Goal: Download file/media

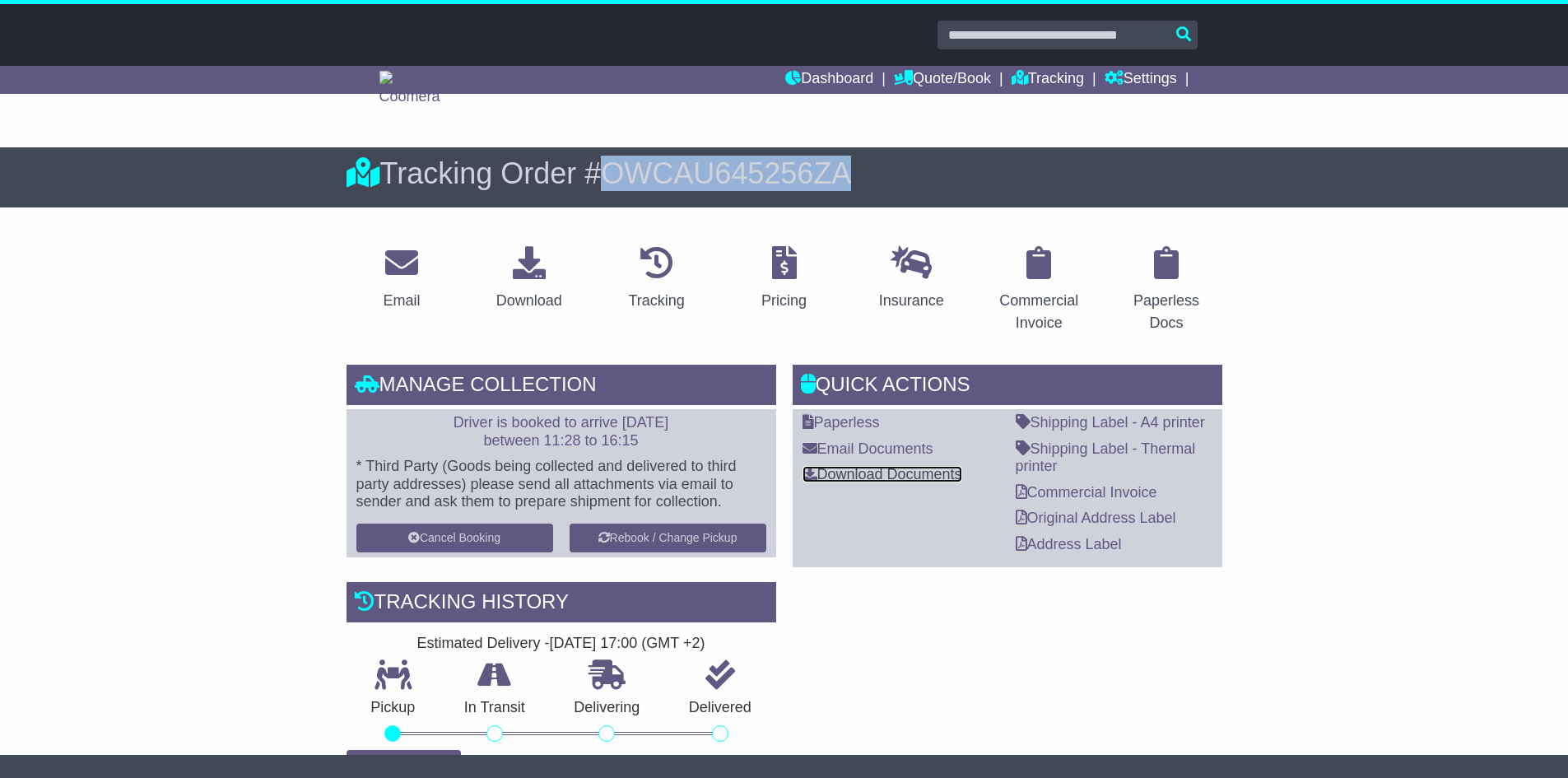
click at [843, 477] on link "Download Documents" at bounding box center [882, 474] width 159 height 16
click at [1085, 487] on link "Commercial Invoice" at bounding box center [1087, 492] width 142 height 16
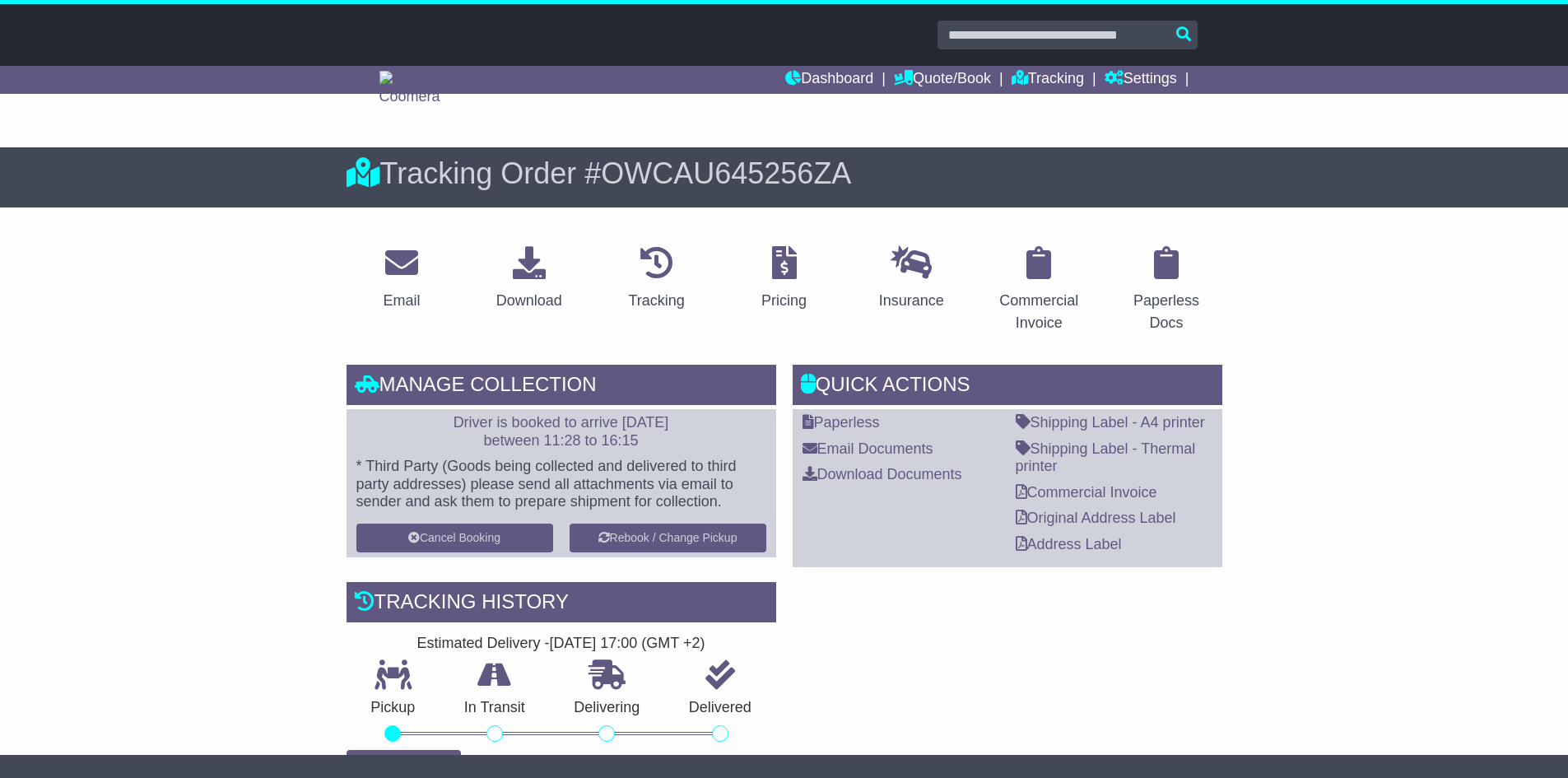
click at [816, 80] on link "Dashboard" at bounding box center [829, 80] width 88 height 28
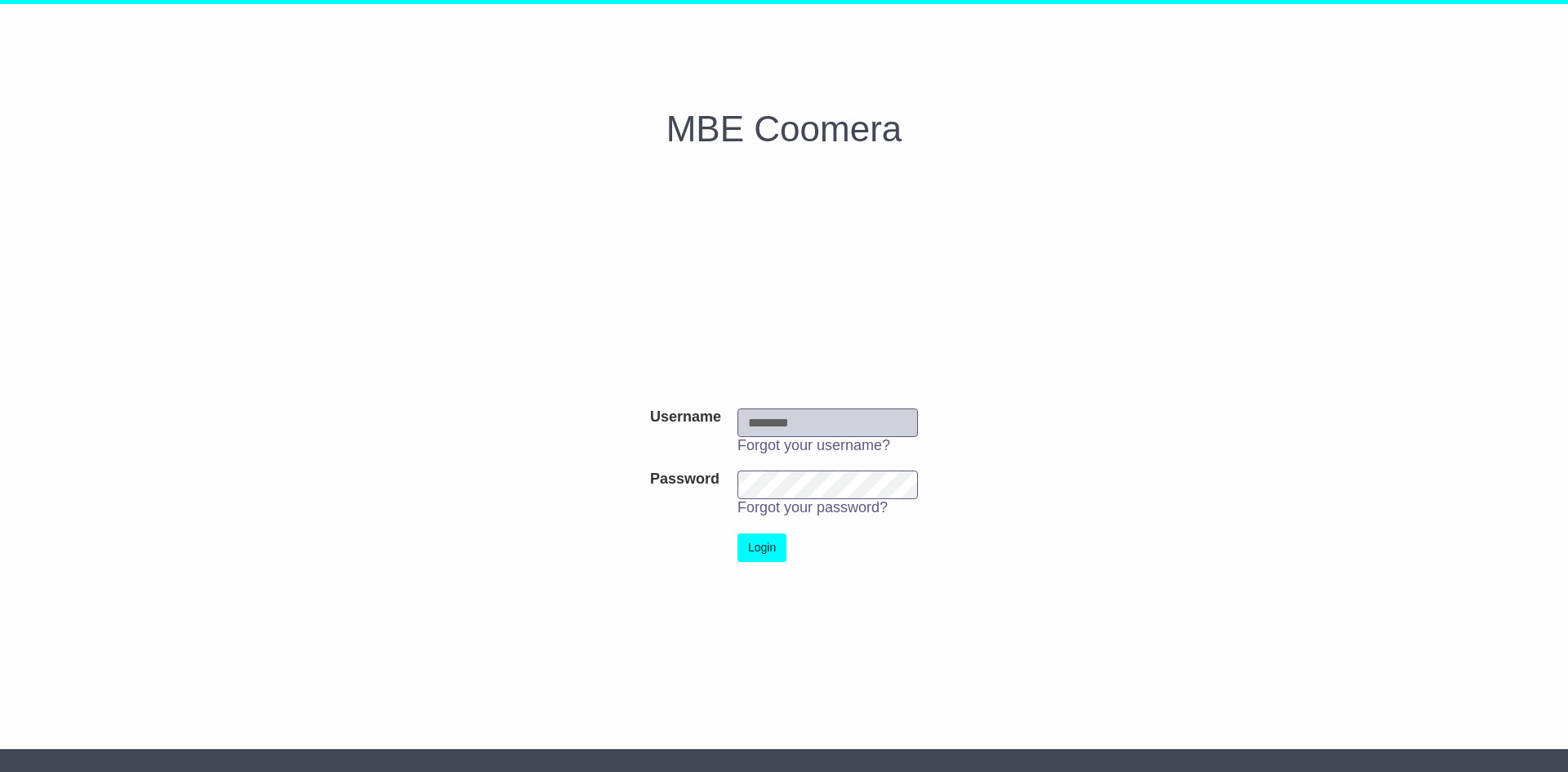
type input "**********"
click at [774, 525] on td "Login" at bounding box center [827, 547] width 197 height 45
click at [769, 546] on button "Login" at bounding box center [762, 547] width 49 height 28
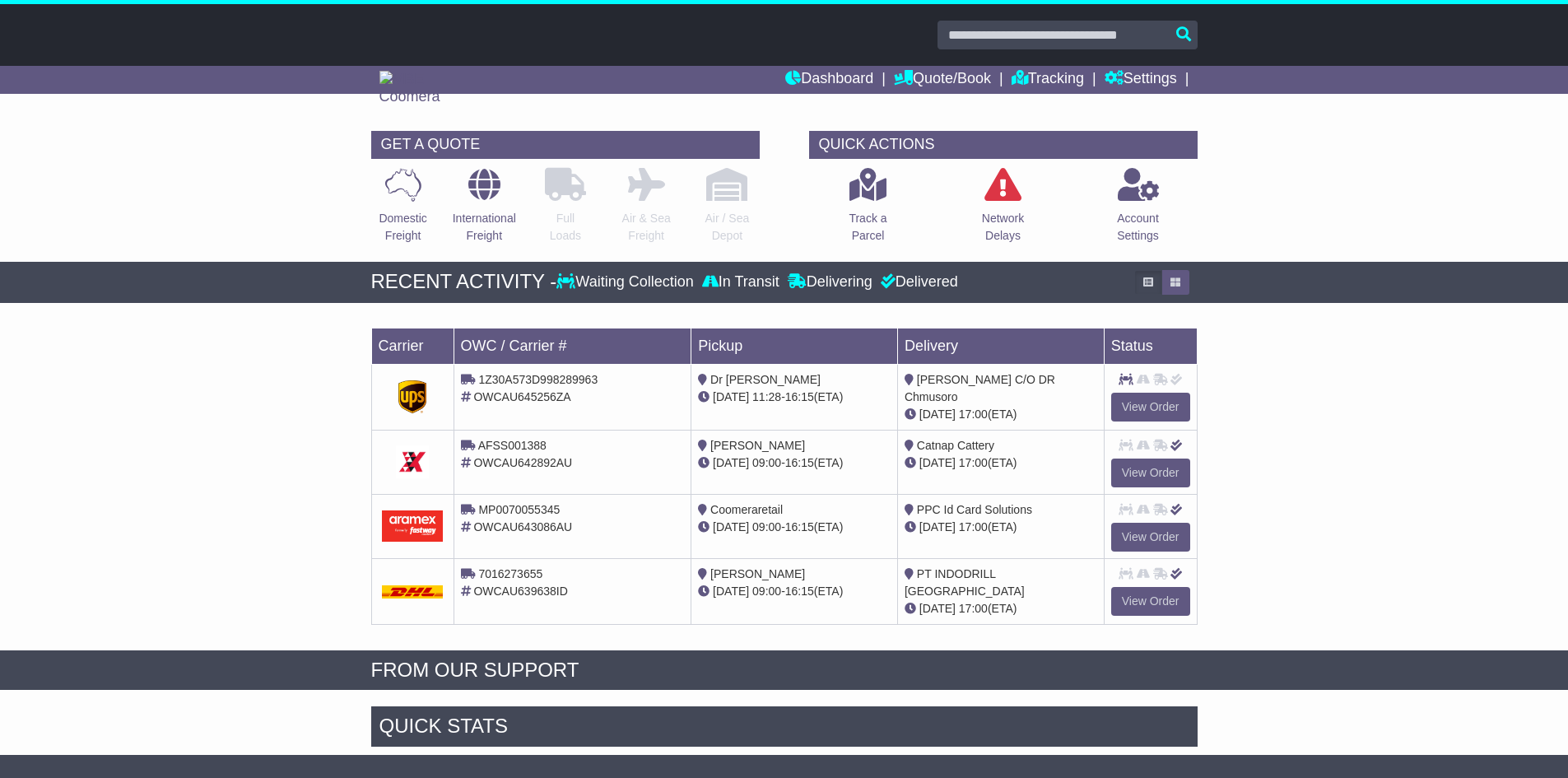
click at [206, 428] on div "Loading... No bookings found Carrier OWC / Carrier # Pickup Delivery Status 1Z3…" at bounding box center [784, 481] width 1568 height 340
